Goal: Information Seeking & Learning: Learn about a topic

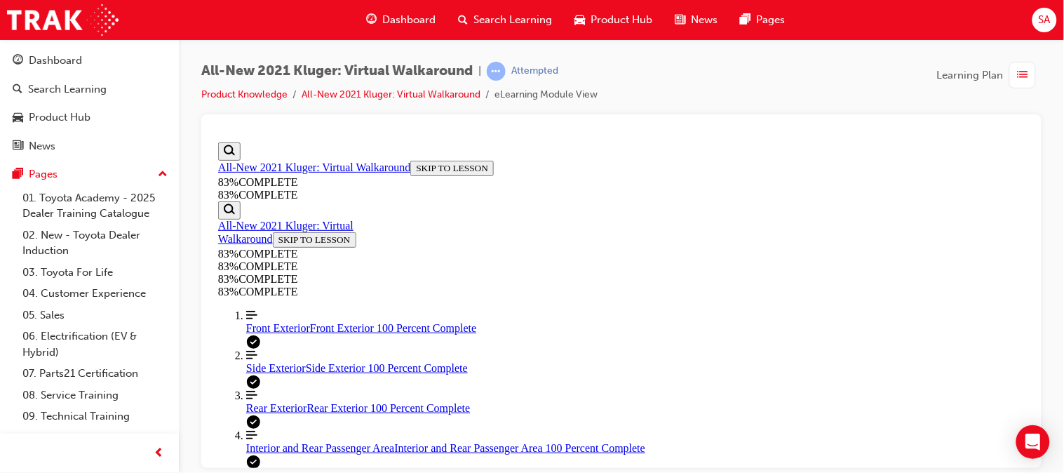
scroll to position [342, 0]
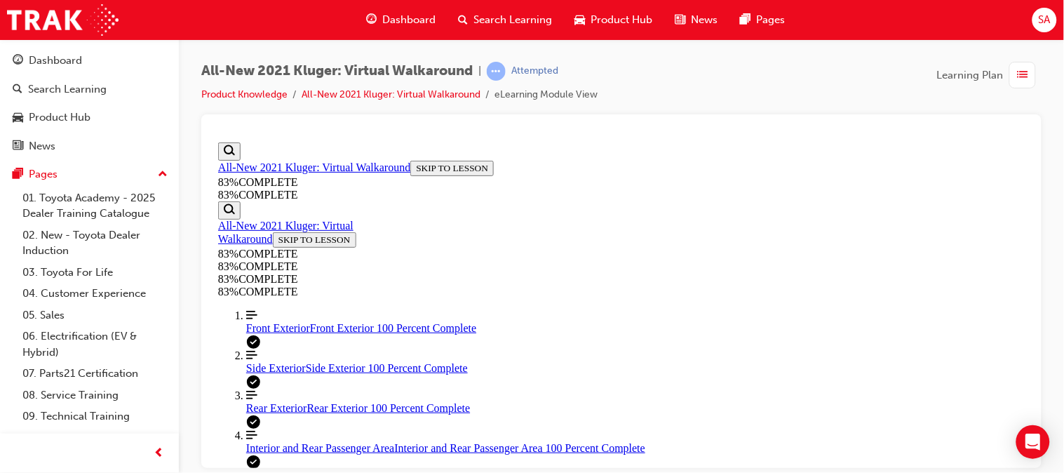
scroll to position [219, 0]
